Goal: Transaction & Acquisition: Download file/media

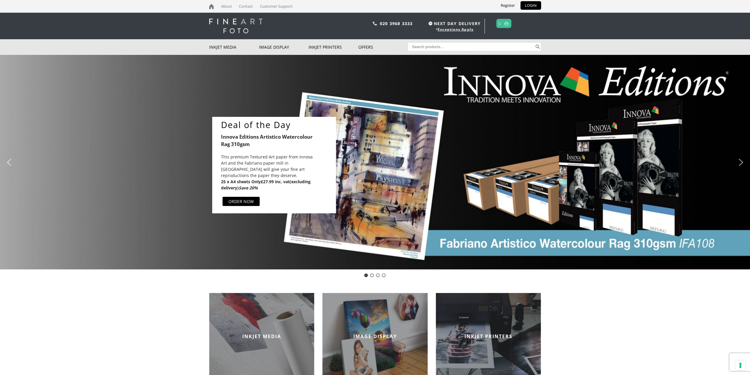
click at [436, 147] on div "Slider" at bounding box center [437, 165] width 190 height 96
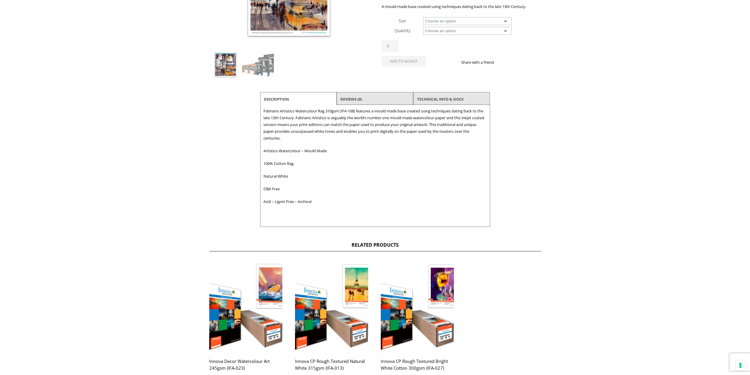
scroll to position [147, 0]
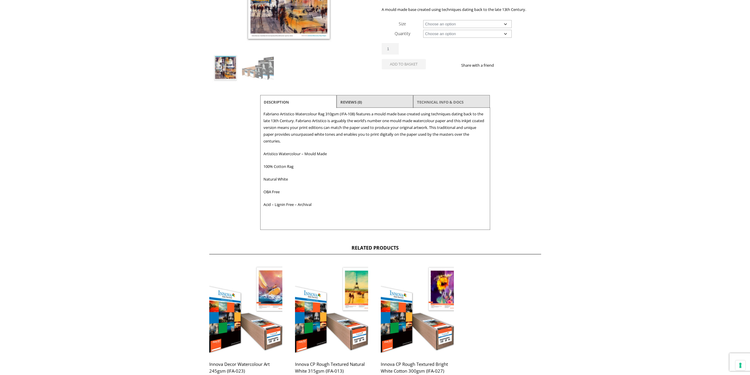
click at [450, 103] on link "TECHNICAL INFO & DOCS" at bounding box center [440, 102] width 47 height 11
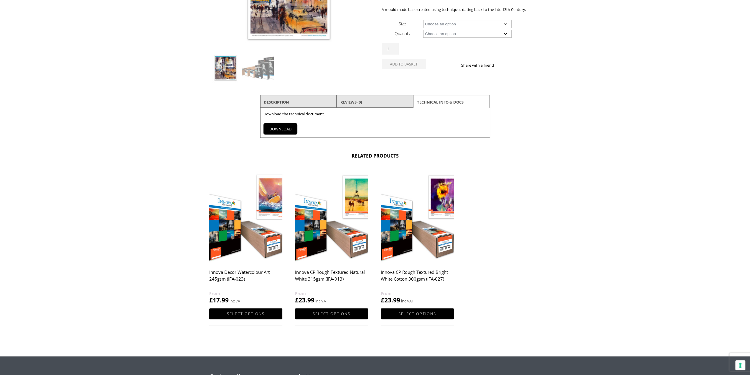
click at [289, 127] on link "DOWNLOAD" at bounding box center [280, 128] width 34 height 11
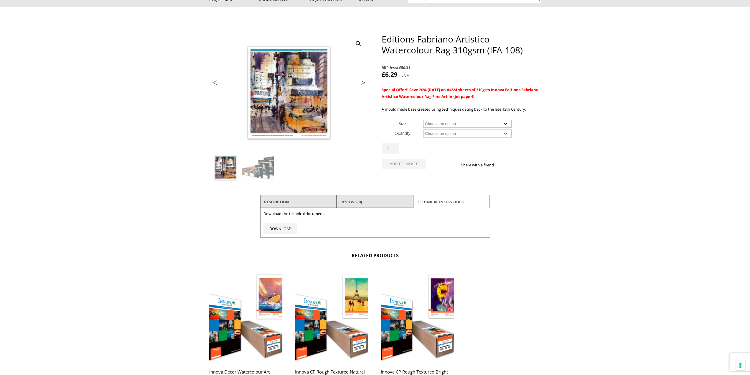
scroll to position [29, 0]
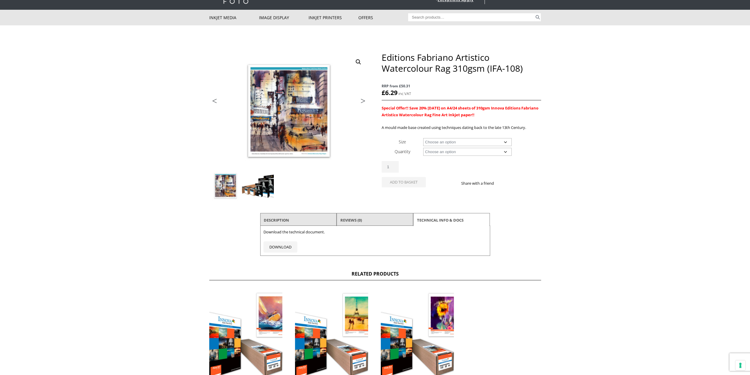
click at [267, 184] on img at bounding box center [258, 186] width 32 height 32
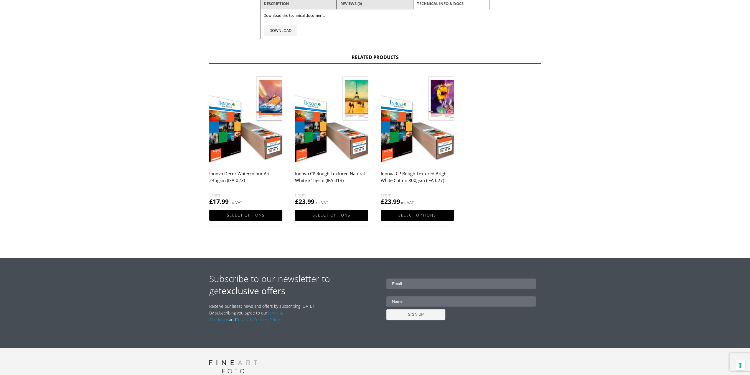
scroll to position [304, 0]
